Goal: Transaction & Acquisition: Download file/media

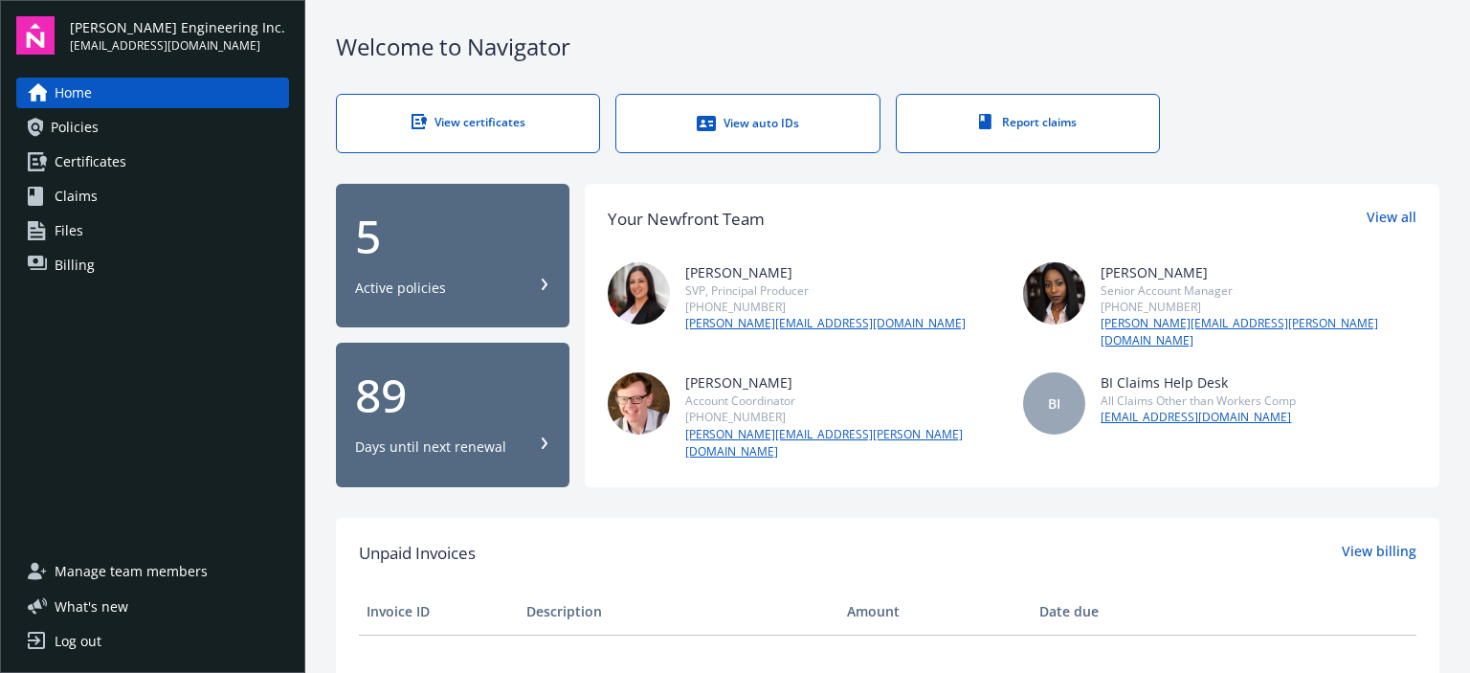
click at [107, 116] on link "Policies" at bounding box center [152, 127] width 273 height 31
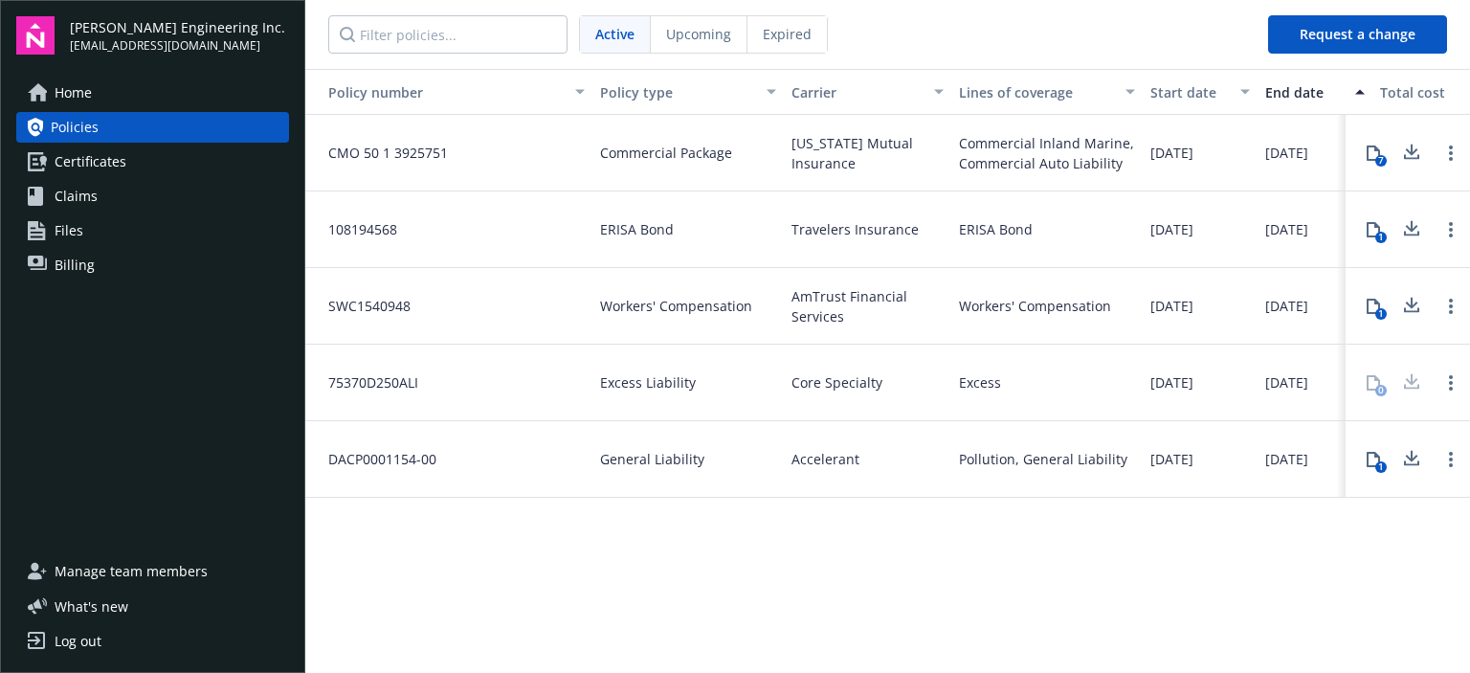
click at [1369, 301] on icon at bounding box center [1373, 306] width 15 height 15
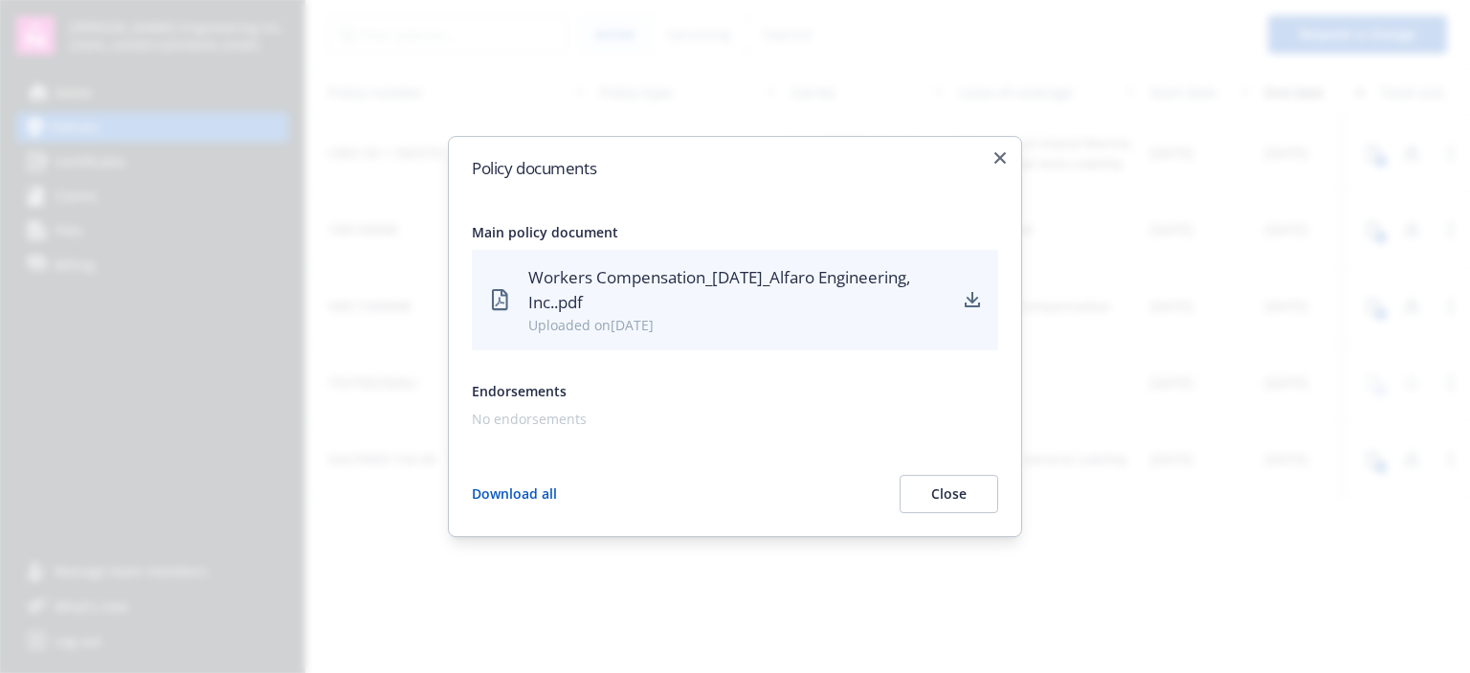
click at [712, 297] on div "Workers Compensation_[DATE]_Alfaro Engineering, Inc..pdf" at bounding box center [737, 290] width 418 height 51
click at [969, 302] on icon "download" at bounding box center [972, 300] width 15 height 15
